Goal: Transaction & Acquisition: Book appointment/travel/reservation

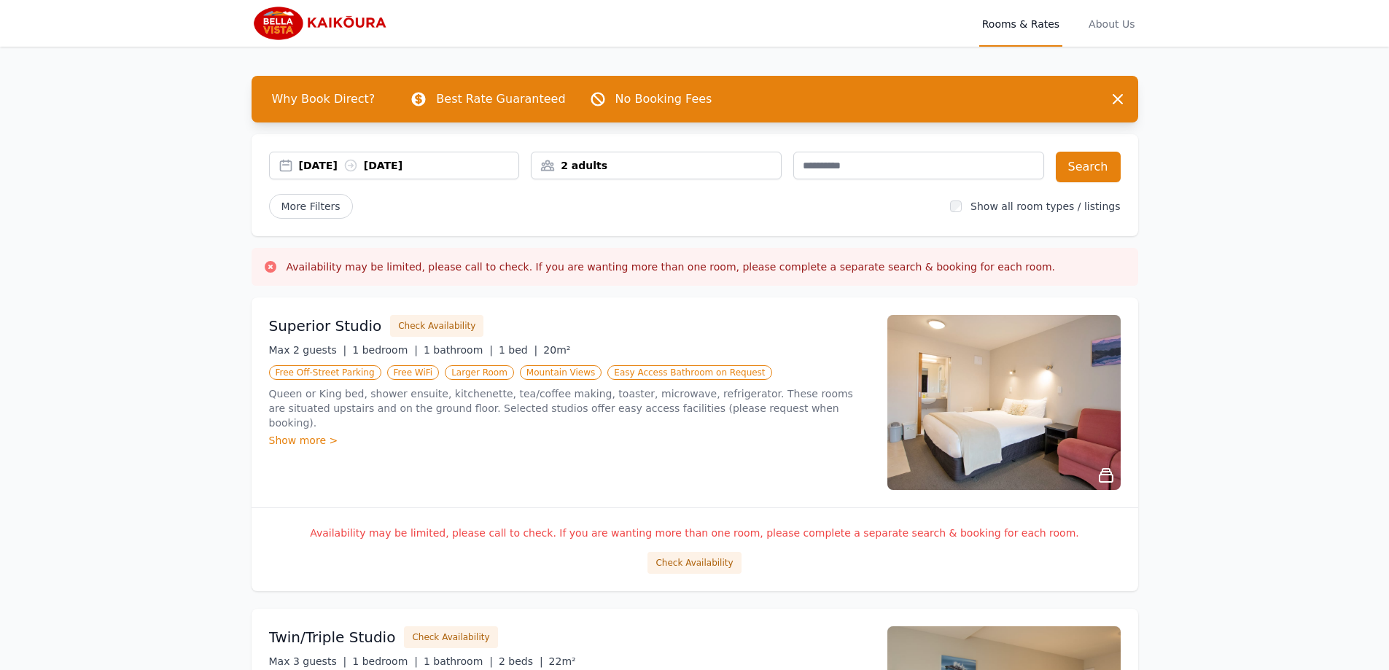
click at [378, 161] on div "[DATE] [DATE]" at bounding box center [409, 165] width 220 height 15
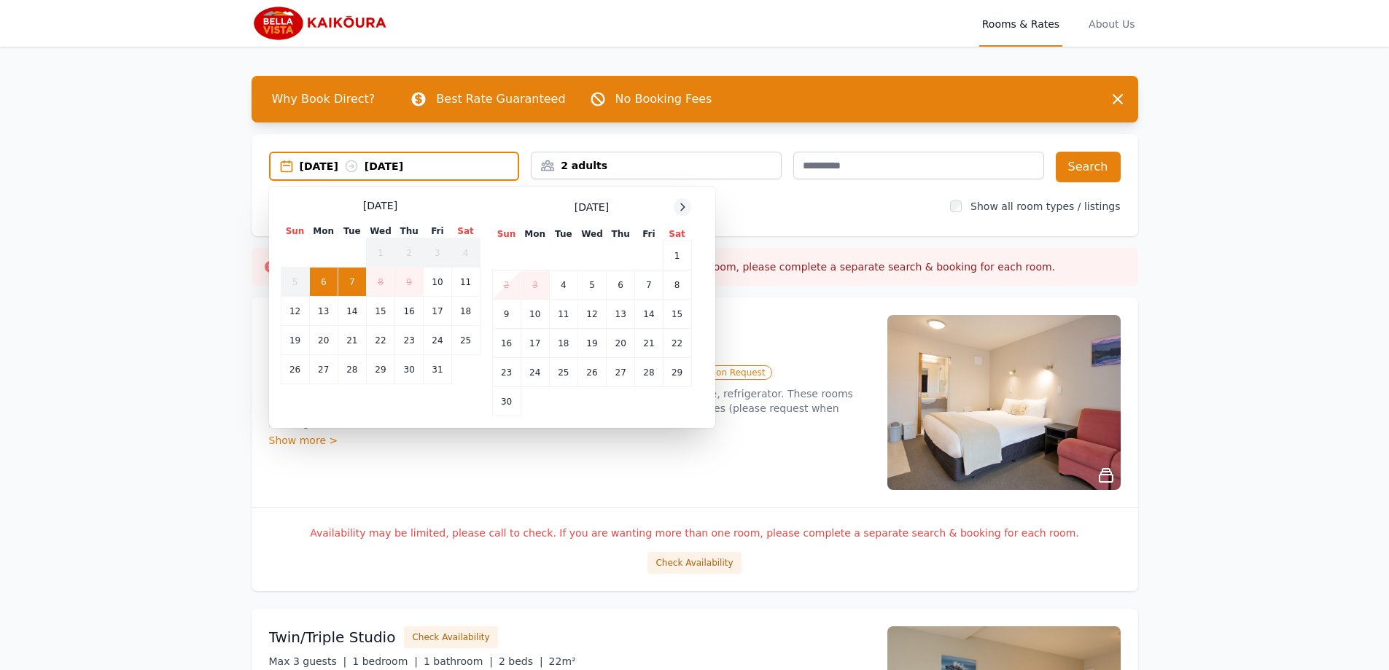
click at [685, 206] on icon at bounding box center [683, 207] width 12 height 12
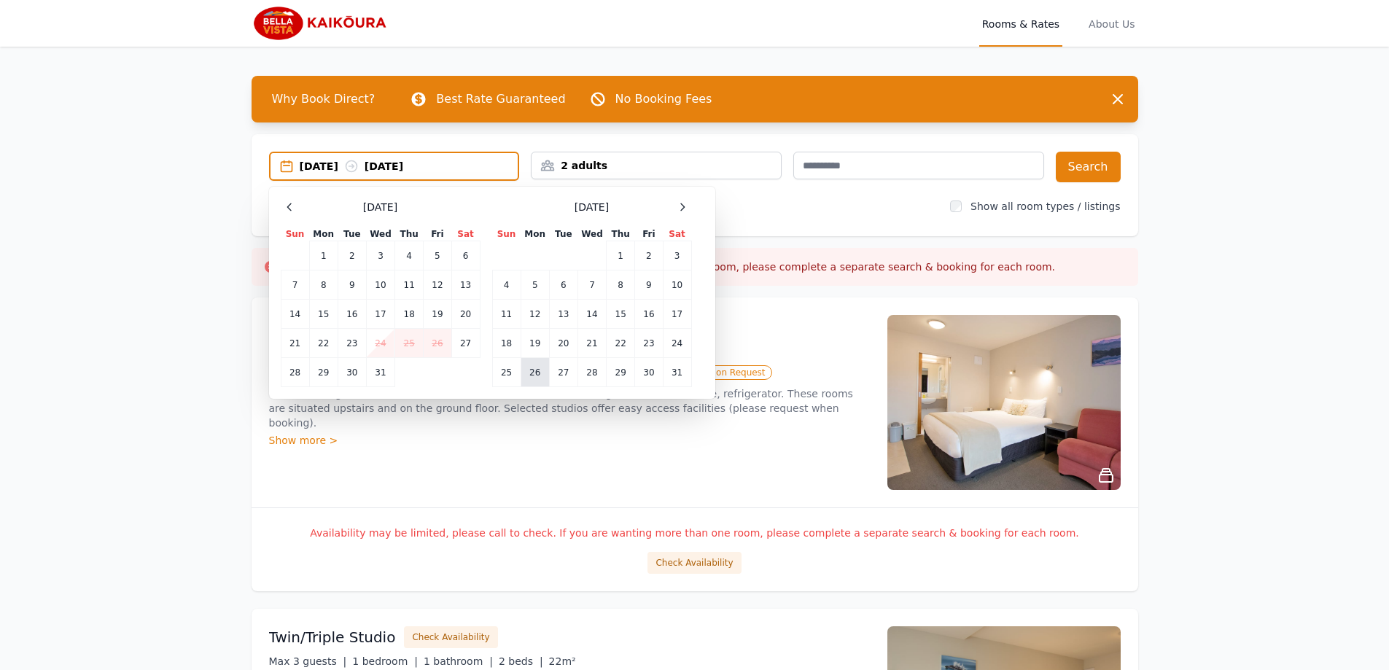
click at [535, 380] on td "26" at bounding box center [535, 372] width 28 height 29
click at [621, 372] on td "29" at bounding box center [621, 372] width 28 height 29
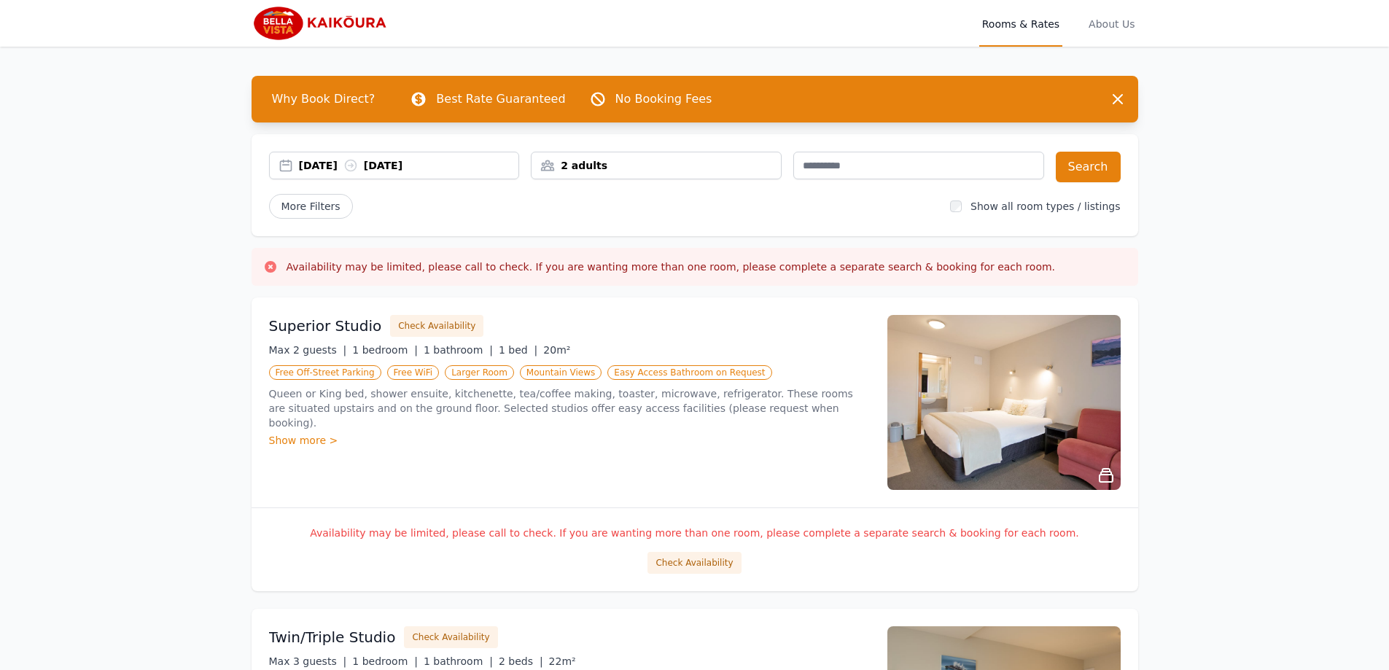
drag, startPoint x: 50, startPoint y: 559, endPoint x: 109, endPoint y: 558, distance: 59.1
click at [596, 165] on div "2 adults" at bounding box center [656, 165] width 249 height 15
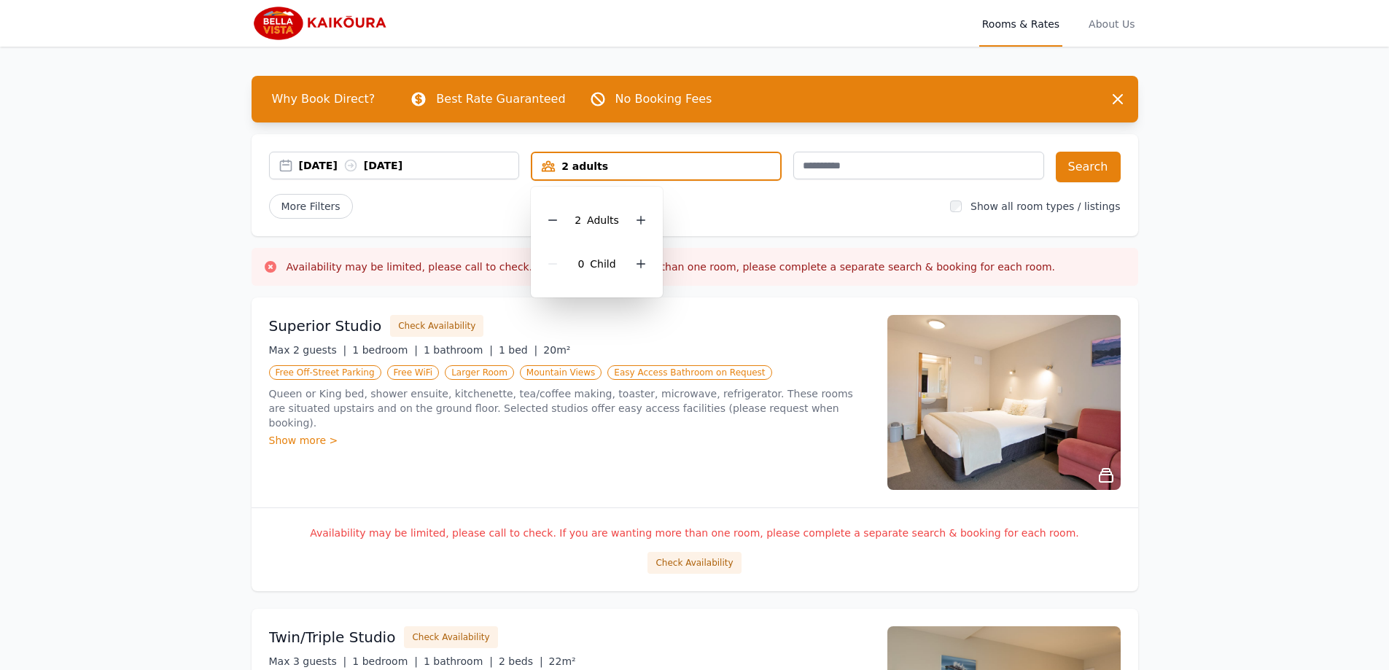
drag, startPoint x: 553, startPoint y: 221, endPoint x: 728, endPoint y: 212, distance: 175.9
click at [553, 222] on icon at bounding box center [553, 220] width 12 height 12
click at [1089, 168] on button "Search" at bounding box center [1088, 167] width 65 height 31
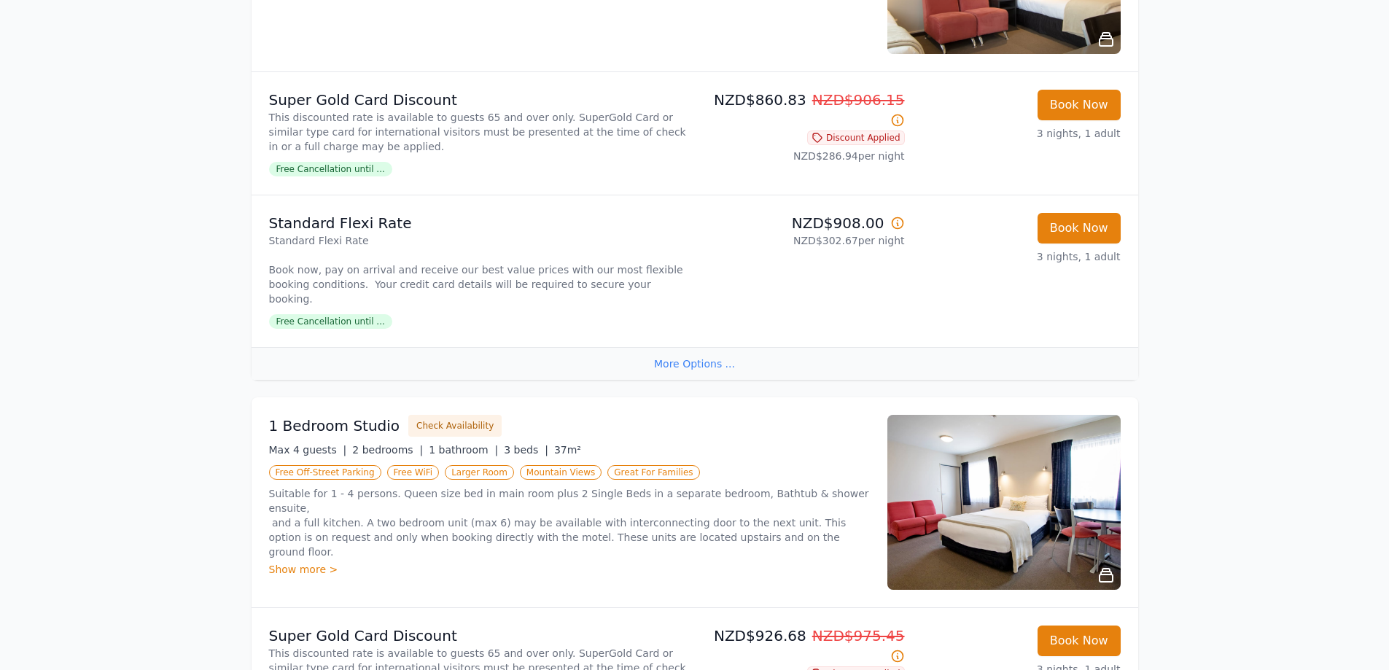
scroll to position [1531, 0]
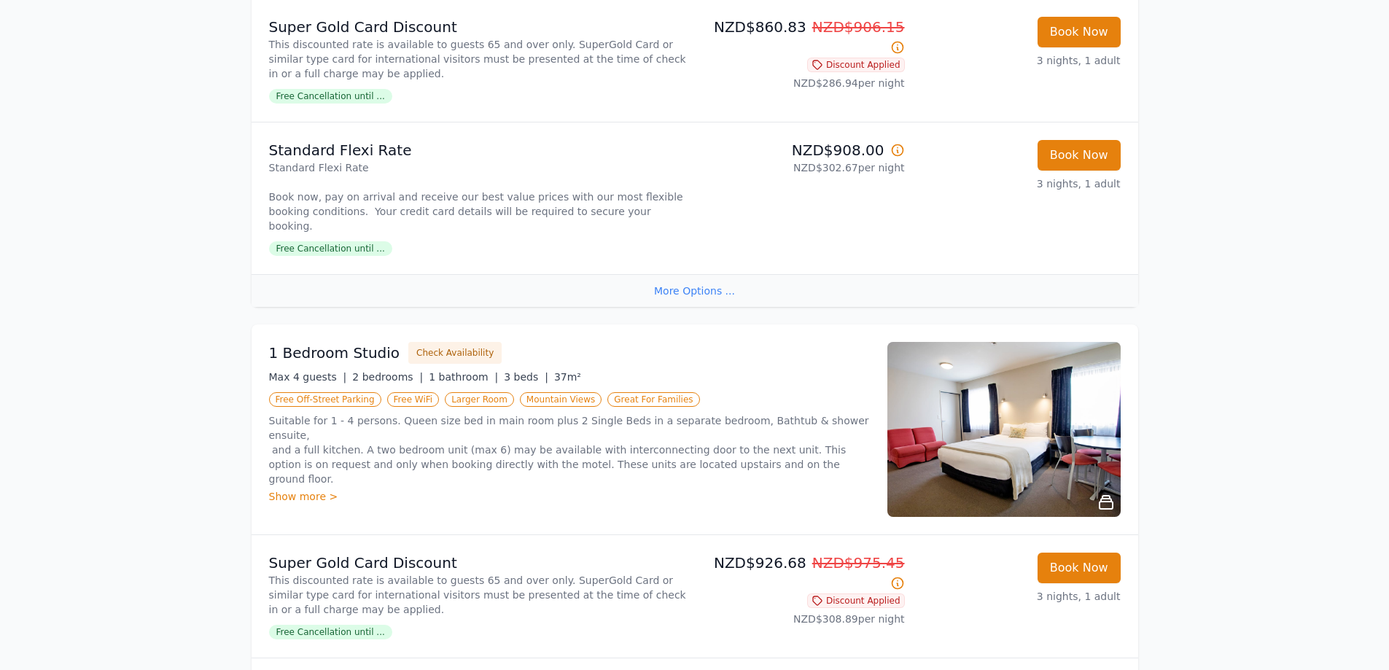
click at [1098, 494] on icon at bounding box center [1105, 502] width 17 height 17
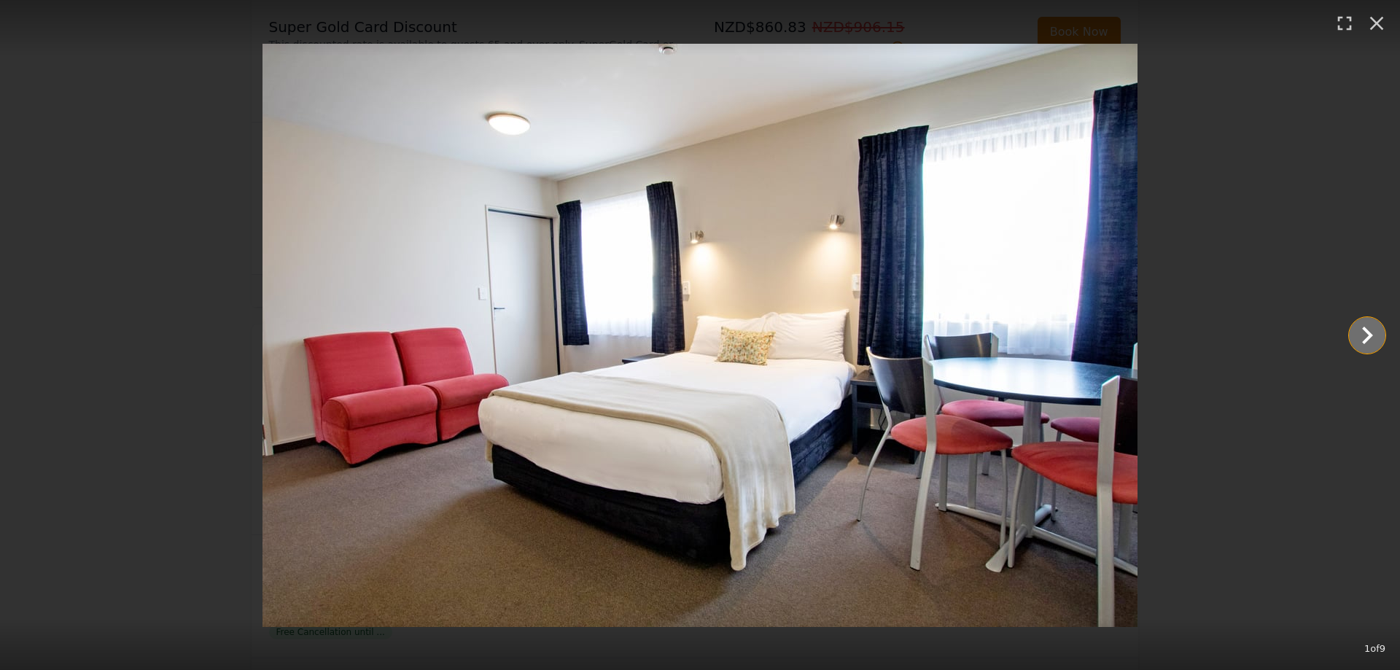
click at [1364, 334] on icon "Show slide 2 of 9" at bounding box center [1367, 335] width 35 height 35
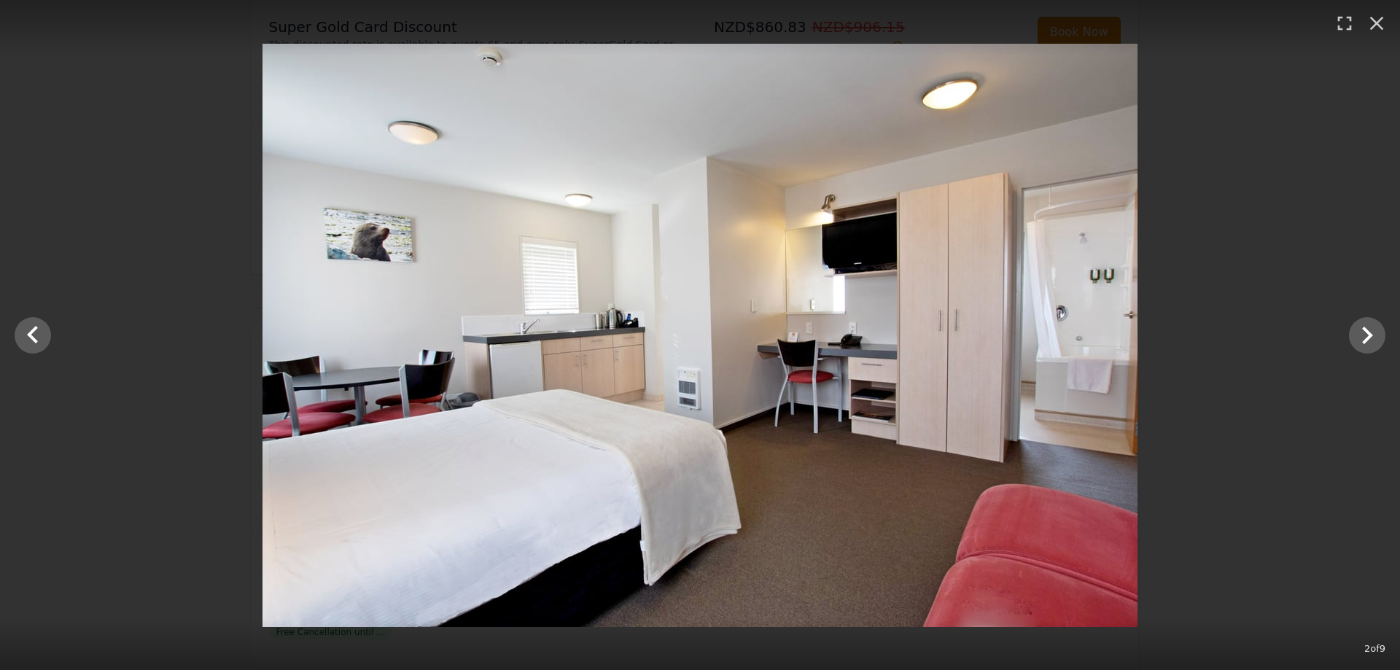
click at [1302, 192] on div at bounding box center [700, 335] width 1400 height 583
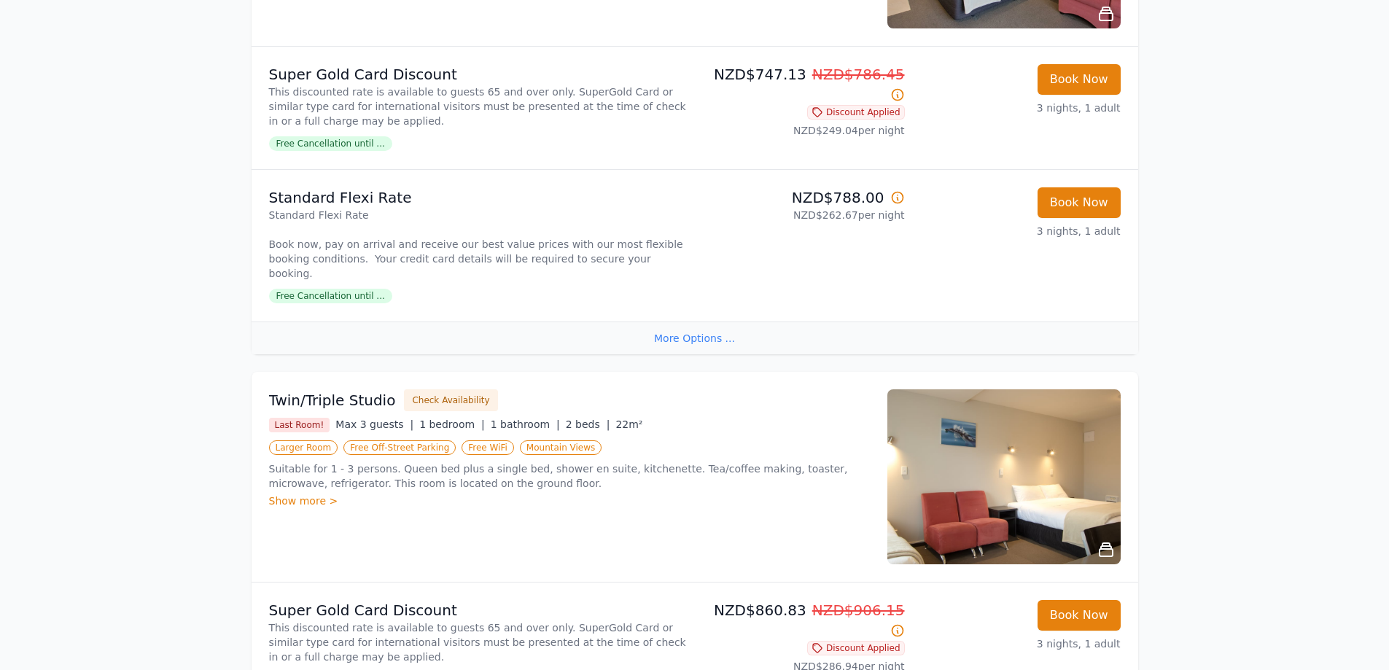
scroll to position [437, 0]
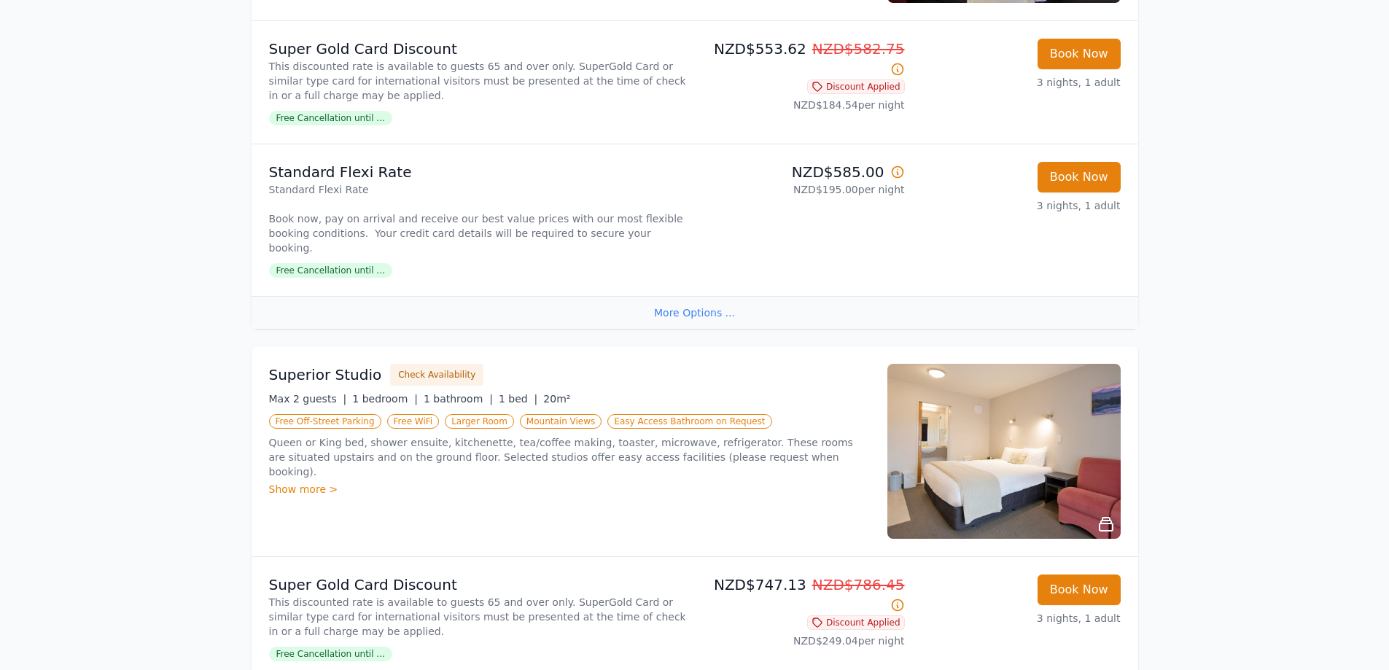
click at [1041, 458] on img at bounding box center [1003, 451] width 233 height 175
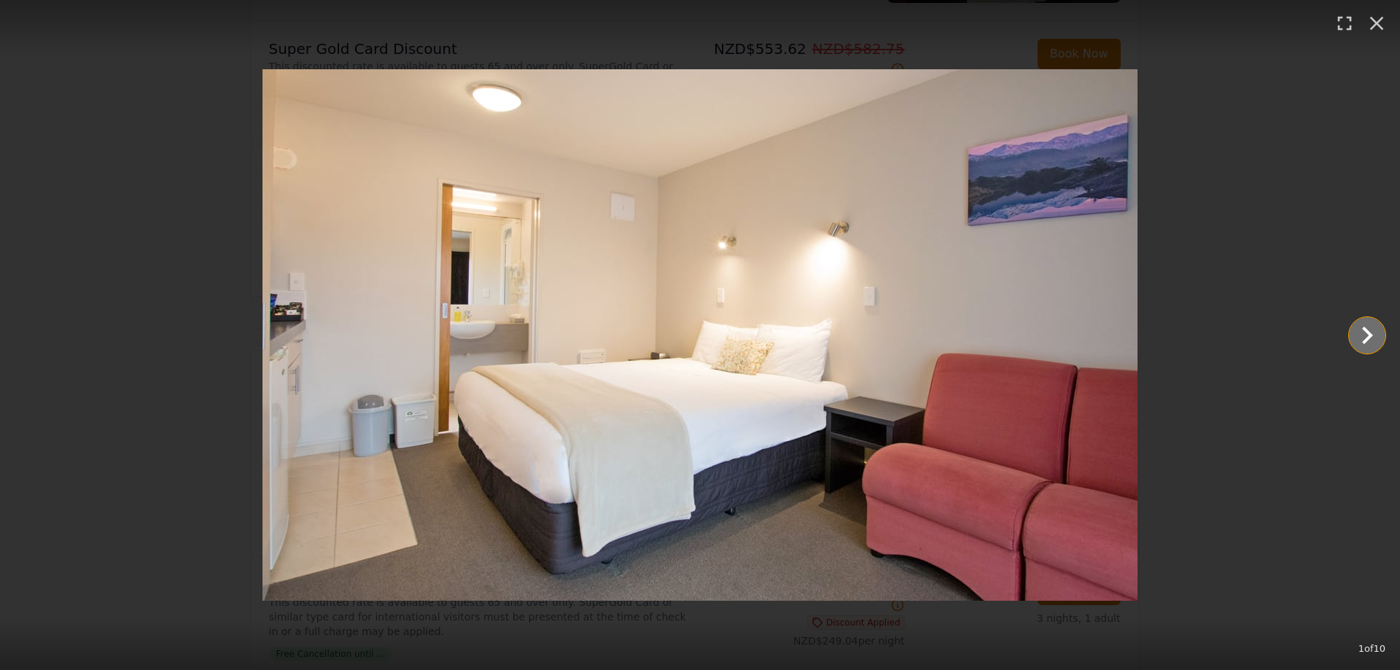
click at [1371, 334] on icon "Show slide 2 of 10" at bounding box center [1367, 335] width 11 height 17
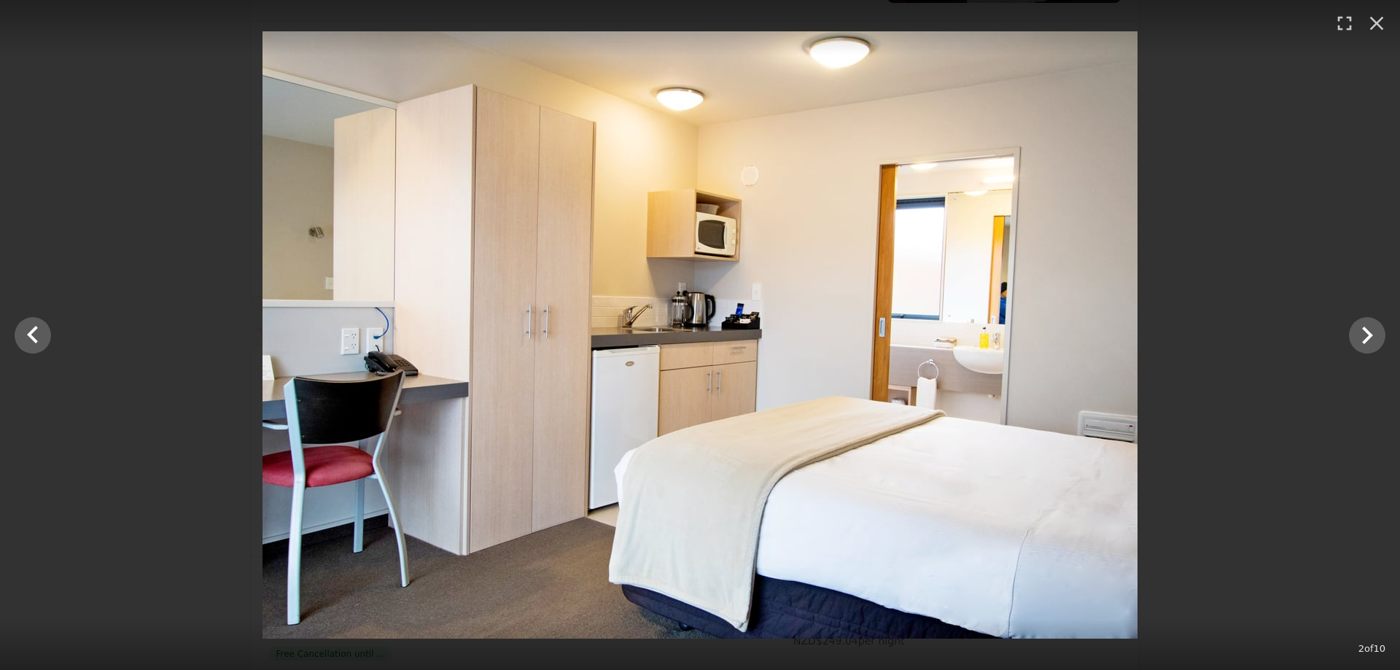
click at [485, 586] on img at bounding box center [699, 334] width 875 height 607
click at [1366, 350] on icon "Show slide 3 of 10" at bounding box center [1367, 335] width 35 height 35
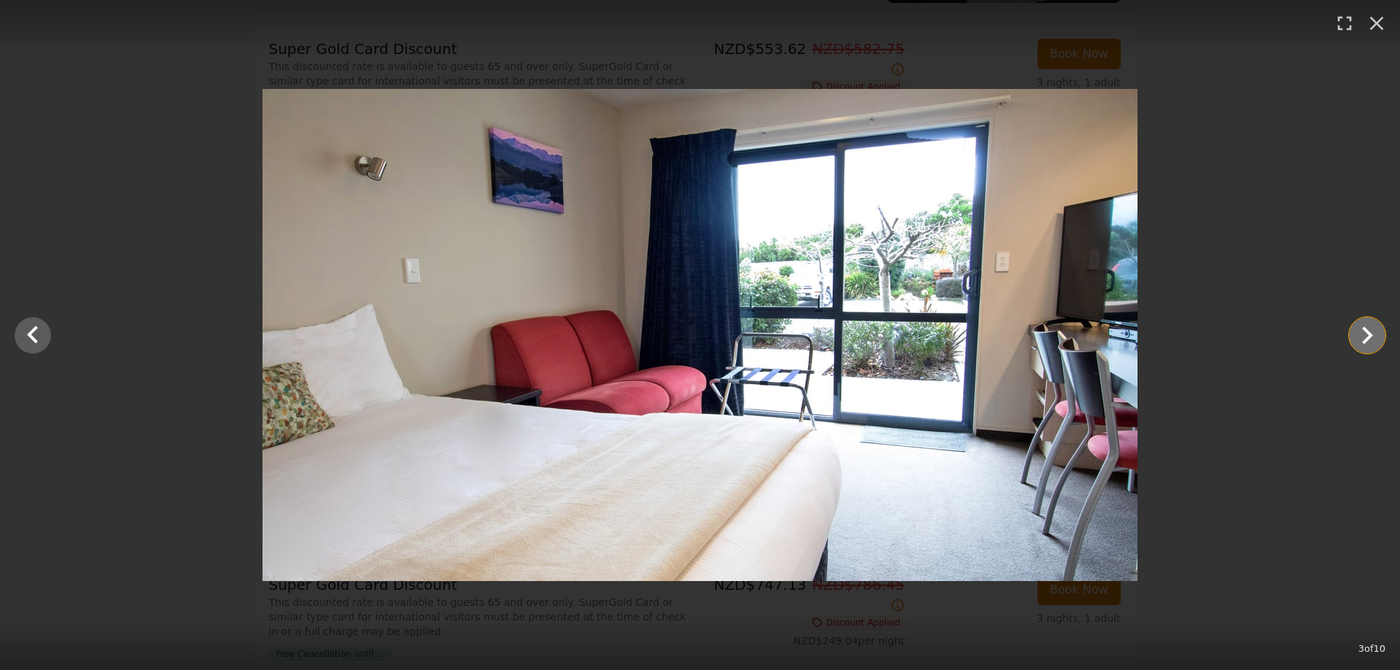
click at [1366, 350] on icon "Show slide 4 of 10" at bounding box center [1367, 335] width 35 height 35
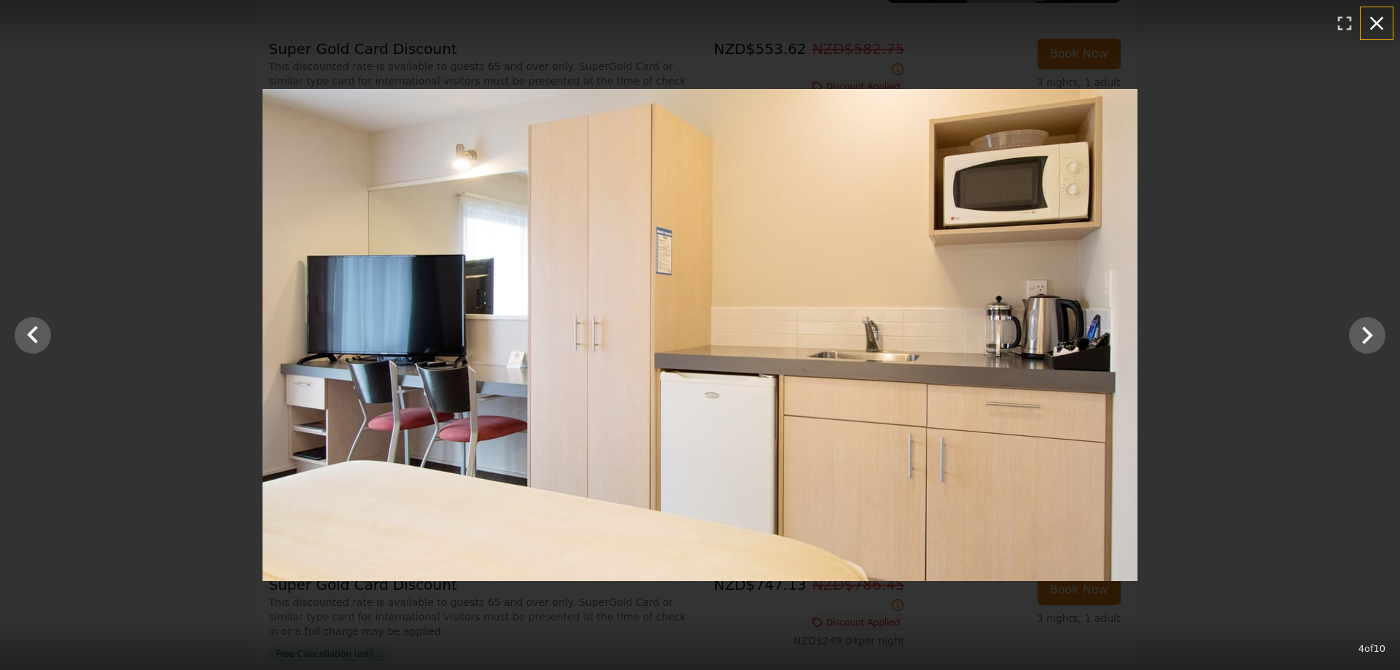
click at [1379, 19] on icon "button" at bounding box center [1376, 23] width 23 height 23
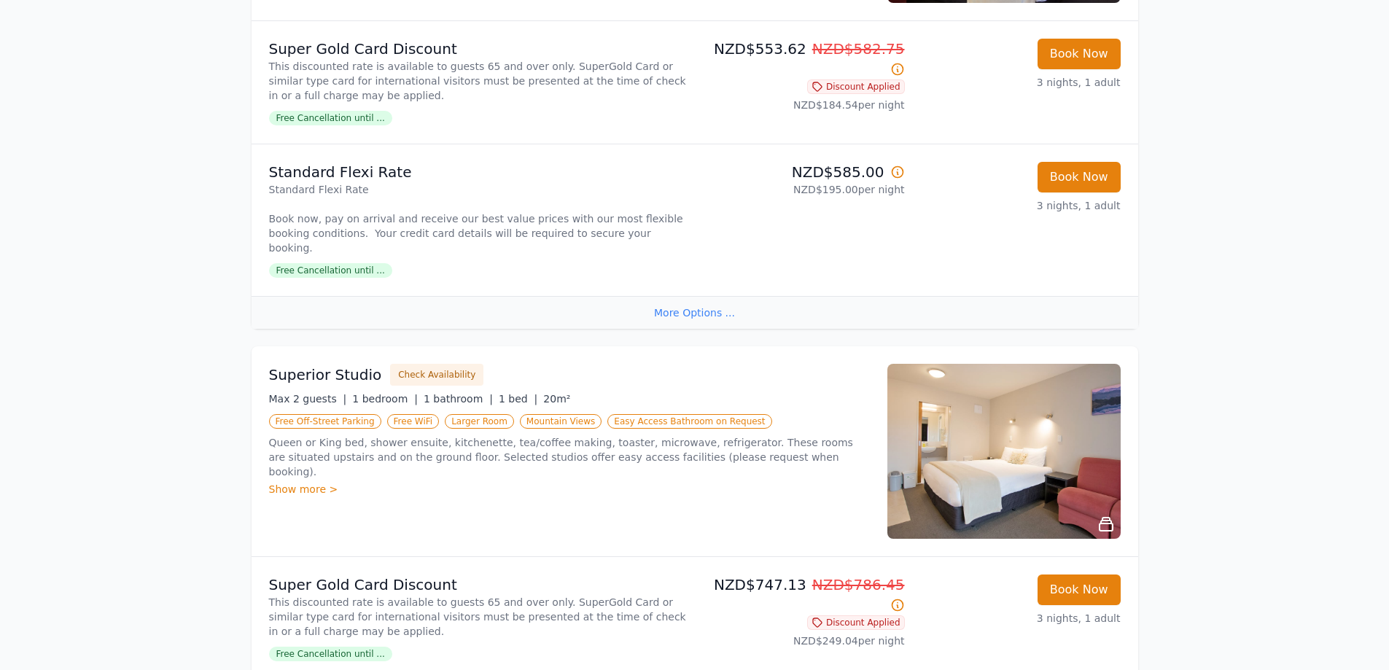
click at [309, 482] on div "Show more >" at bounding box center [569, 489] width 601 height 15
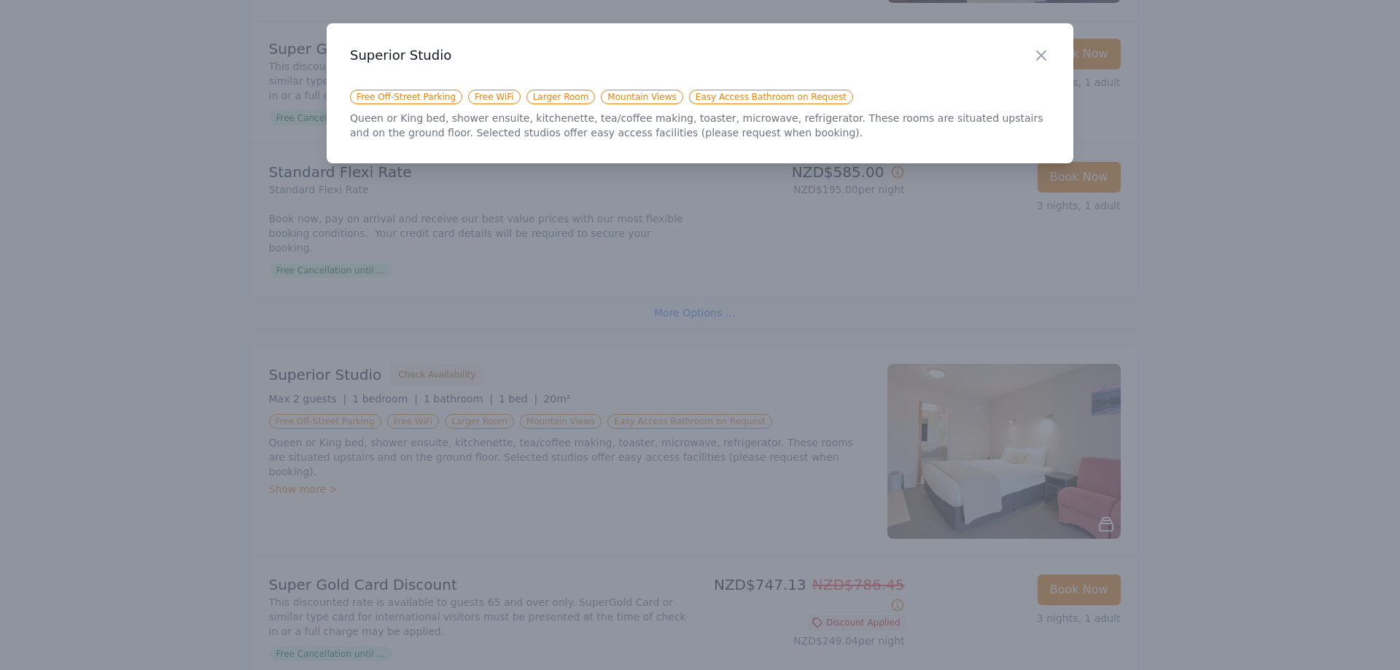
click at [1053, 52] on div "Close" at bounding box center [1052, 46] width 41 height 46
click at [1057, 47] on div "Close" at bounding box center [1052, 46] width 41 height 46
click at [1044, 49] on icon "button" at bounding box center [1040, 55] width 17 height 17
